Goal: Navigation & Orientation: Go to known website

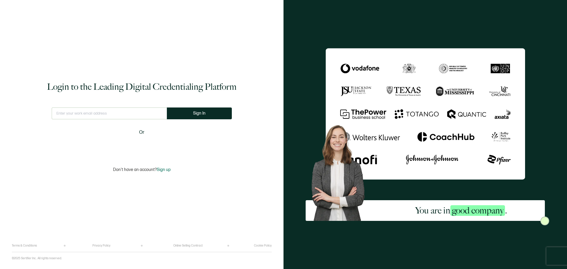
click at [127, 114] on input "text" at bounding box center [109, 114] width 115 height 12
type input "[EMAIL_ADDRESS][DOMAIN_NAME]"
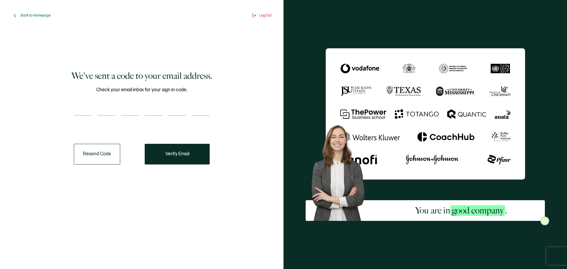
click at [83, 116] on div "Check your email inbox for your sign in code." at bounding box center [142, 104] width 136 height 37
type input "4"
type input "8"
type input "2"
type input "1"
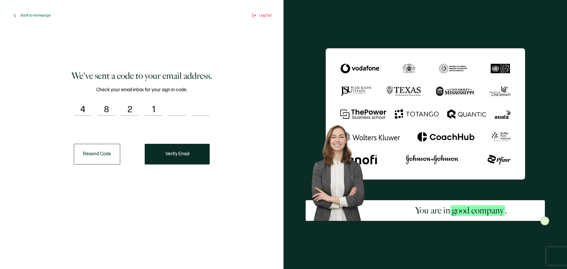
type input "9"
type input "2"
